Goal: Find specific page/section: Find specific page/section

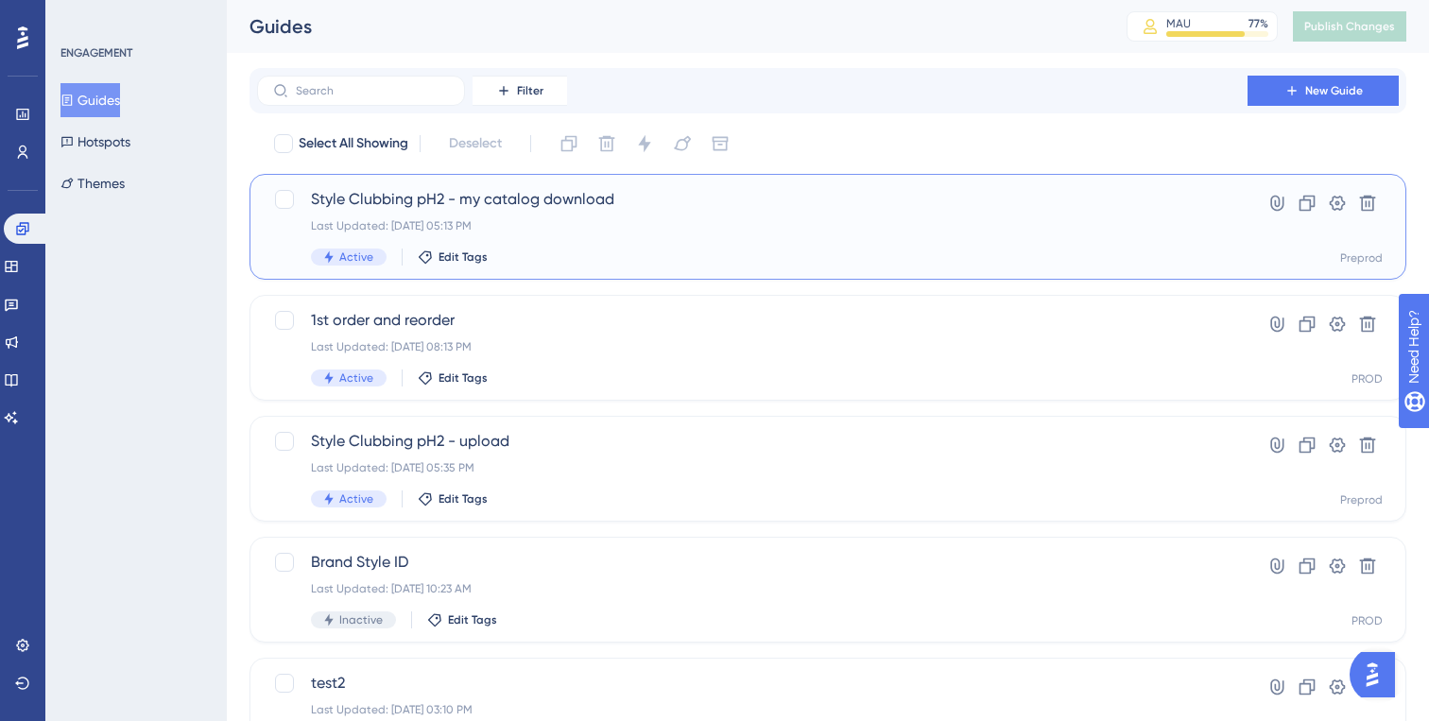
click at [567, 245] on div "Style Clubbing pH2 - my catalog download Last Updated: [DATE] 05:13 PM Active E…" at bounding box center [752, 226] width 883 height 77
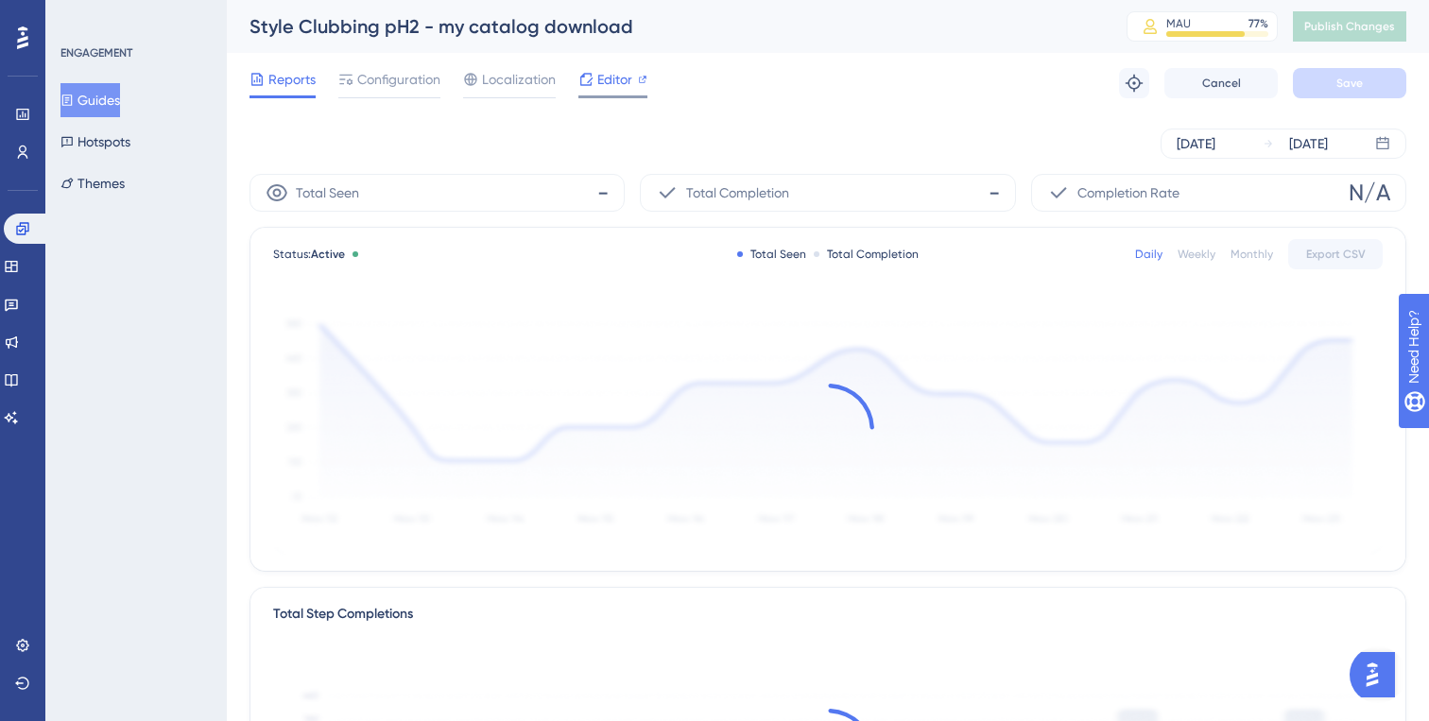
click at [602, 85] on span "Editor" at bounding box center [614, 79] width 35 height 23
